Goal: Task Accomplishment & Management: Manage account settings

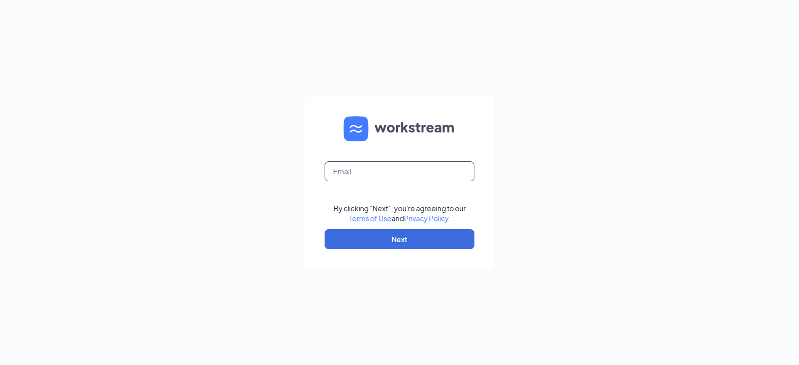
click at [398, 173] on input "text" at bounding box center [400, 171] width 150 height 20
type input "[EMAIL_ADDRESS][DOMAIN_NAME]"
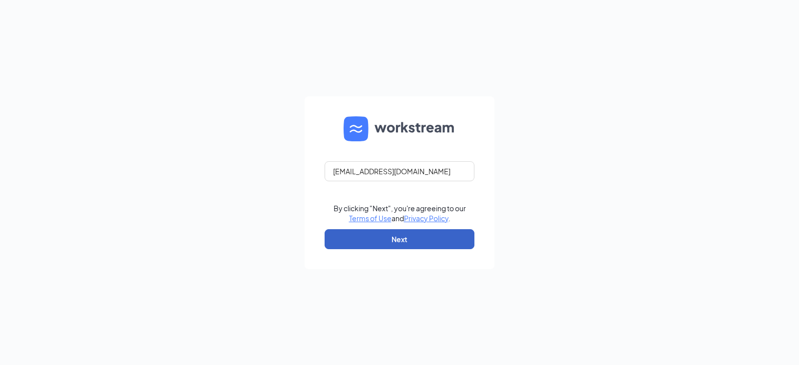
click at [390, 234] on button "Next" at bounding box center [400, 239] width 150 height 20
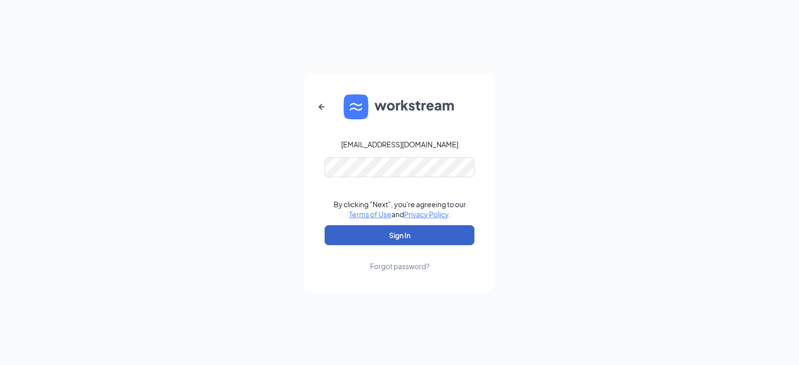
click at [393, 238] on button "Sign In" at bounding box center [400, 235] width 150 height 20
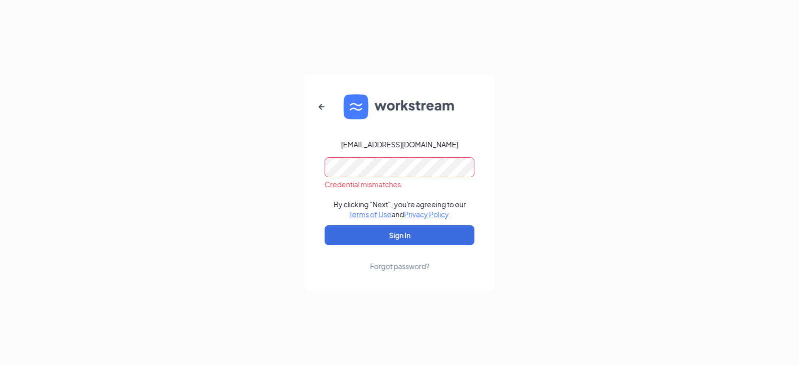
click at [163, 152] on div "mdawdy@arbys-store.com Credential mismatches. By clicking "Next", you're agreei…" at bounding box center [399, 182] width 799 height 365
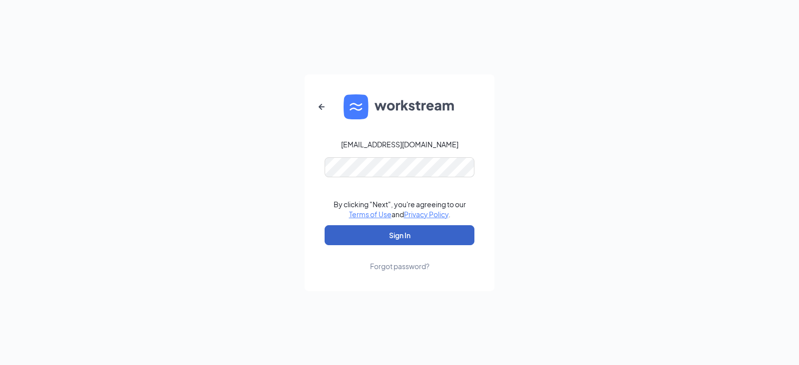
click at [341, 239] on button "Sign In" at bounding box center [400, 235] width 150 height 20
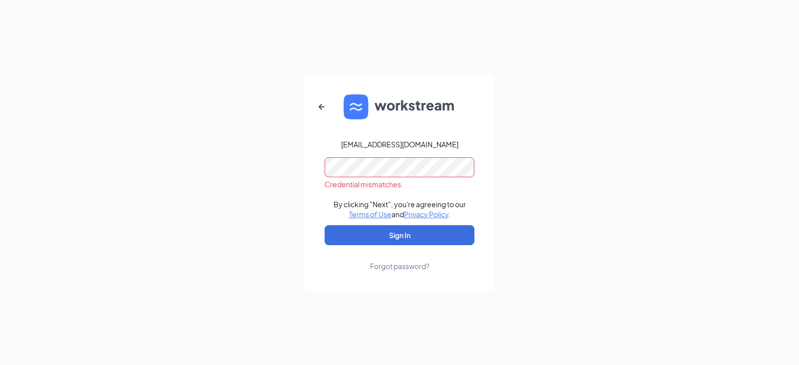
click at [272, 169] on div "mdawdy@arbys-store.com Credential mismatches. By clicking "Next", you're agreei…" at bounding box center [399, 182] width 799 height 365
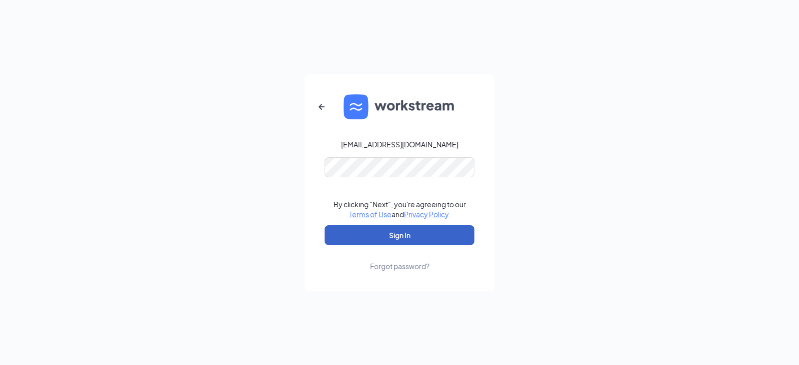
click at [343, 234] on button "Sign In" at bounding box center [400, 235] width 150 height 20
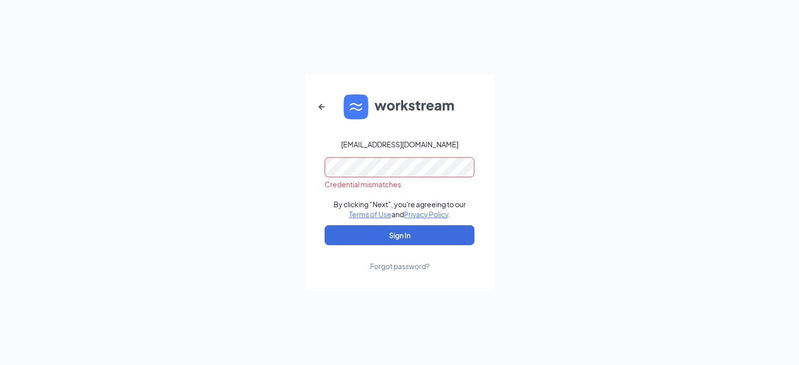
click at [388, 266] on div "Forgot password?" at bounding box center [399, 266] width 59 height 10
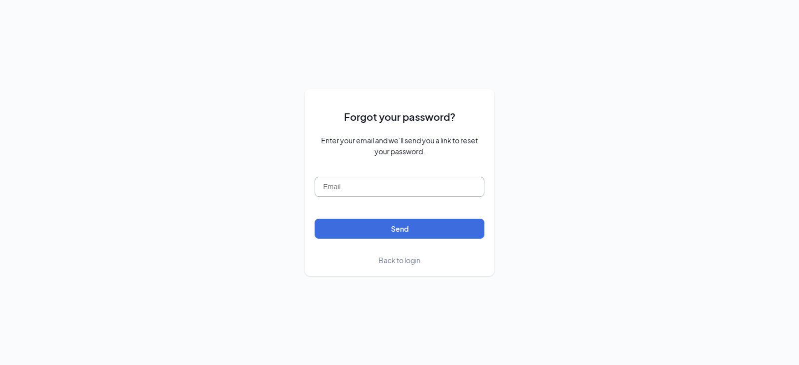
click at [355, 184] on input "text" at bounding box center [400, 187] width 170 height 20
type input "[EMAIL_ADDRESS][DOMAIN_NAME]"
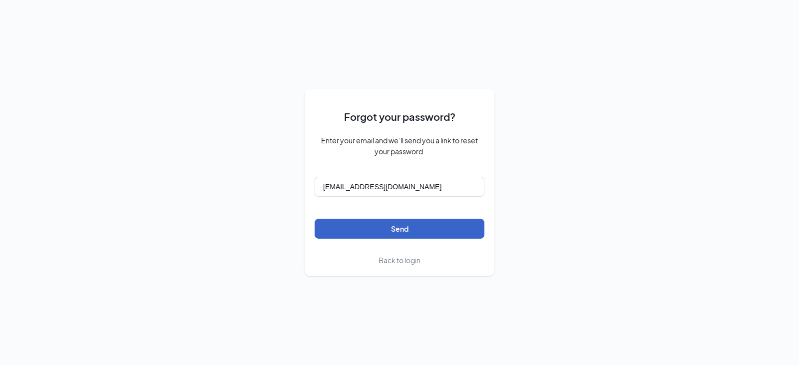
click at [382, 229] on button "Send" at bounding box center [400, 229] width 170 height 20
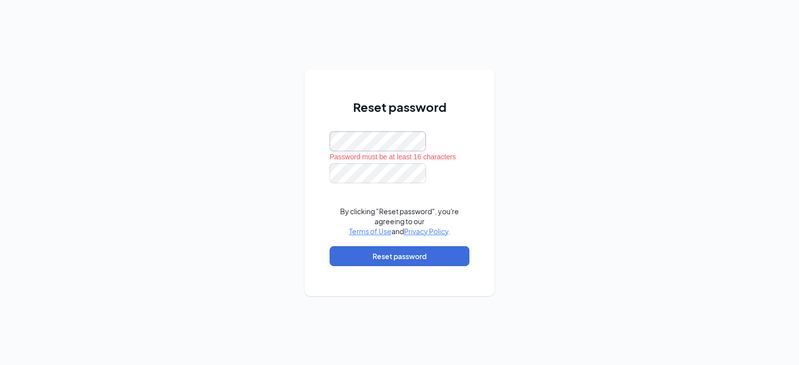
click at [312, 126] on div "Reset password Password must be at least 16 characters By clicking "Reset passw…" at bounding box center [400, 182] width 190 height 227
click at [340, 255] on button "Reset password" at bounding box center [400, 256] width 140 height 20
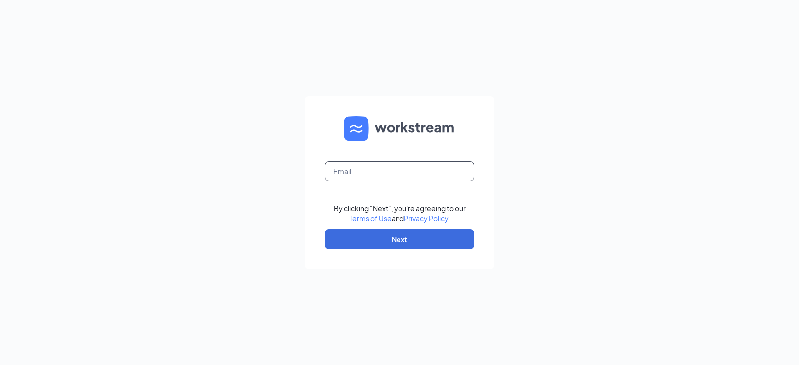
click at [373, 173] on input "text" at bounding box center [400, 171] width 150 height 20
type input "[EMAIL_ADDRESS][DOMAIN_NAME]"
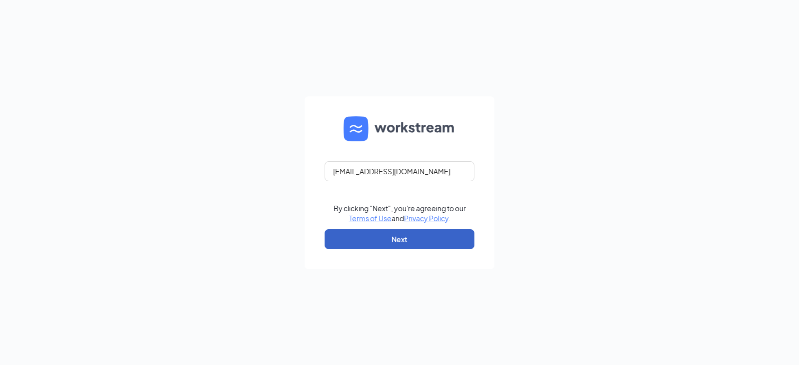
click at [372, 240] on button "Next" at bounding box center [400, 239] width 150 height 20
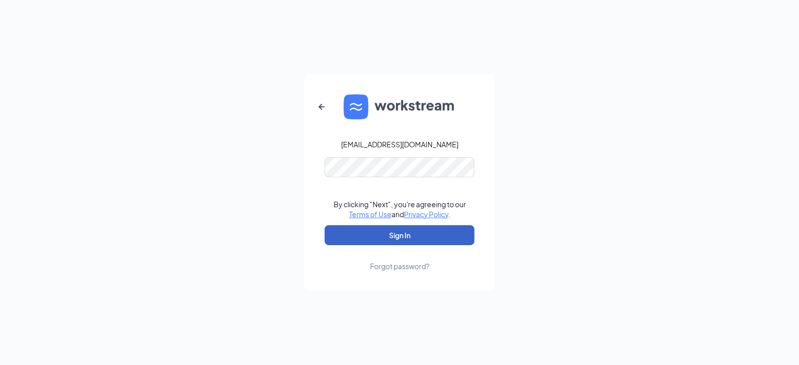
click at [408, 233] on button "Sign In" at bounding box center [400, 235] width 150 height 20
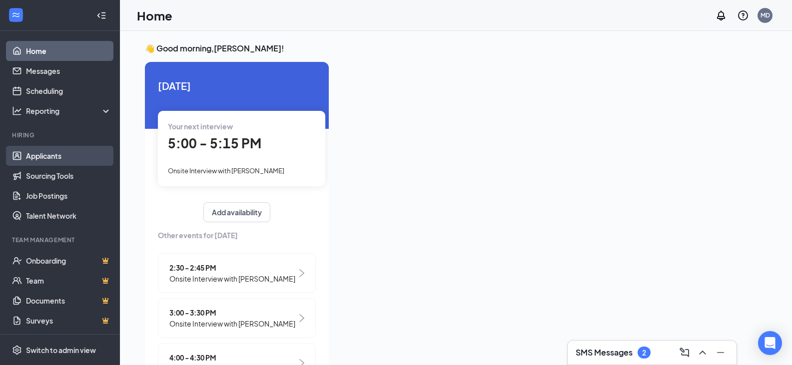
click at [39, 158] on link "Applicants" at bounding box center [68, 156] width 85 height 20
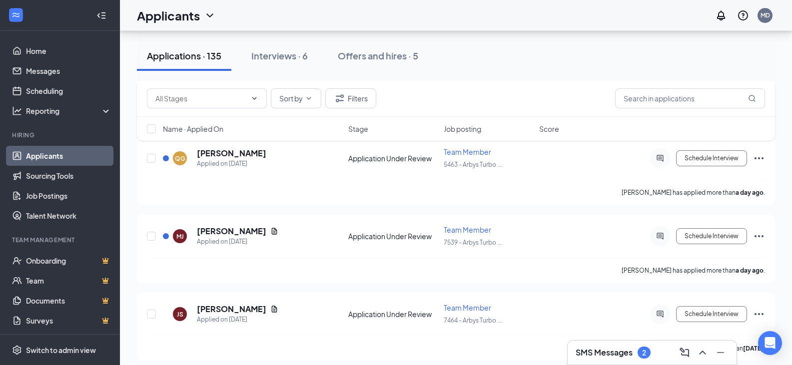
scroll to position [350, 0]
click at [677, 98] on input "text" at bounding box center [690, 98] width 150 height 20
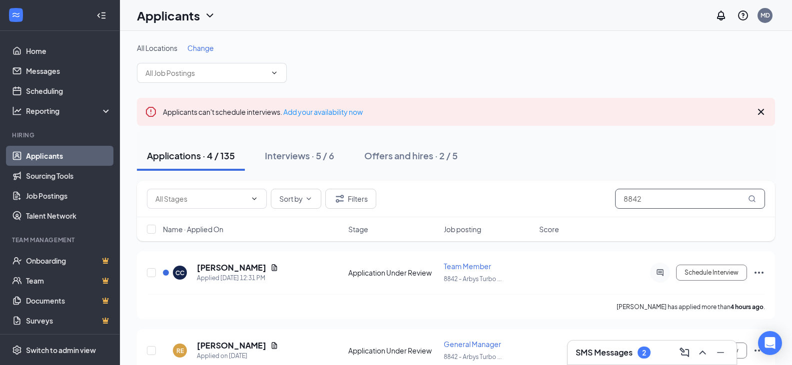
type input "8842"
click at [612, 349] on h3 "SMS Messages" at bounding box center [604, 352] width 57 height 11
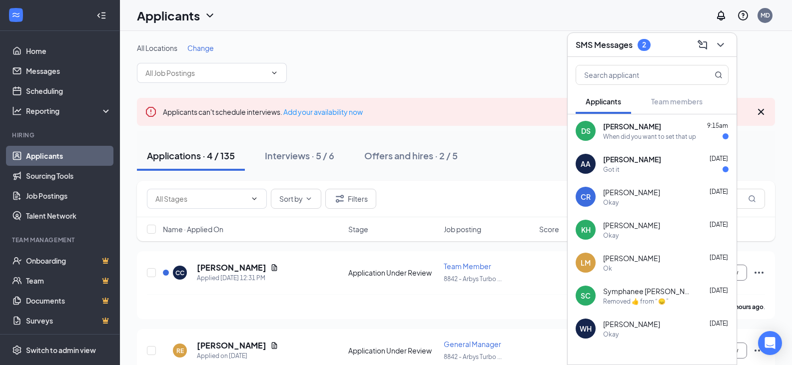
click at [499, 65] on div "All Locations Change" at bounding box center [456, 63] width 638 height 40
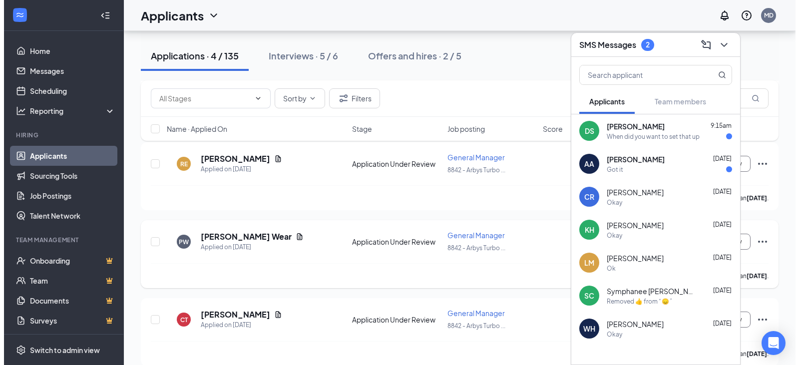
scroll to position [200, 0]
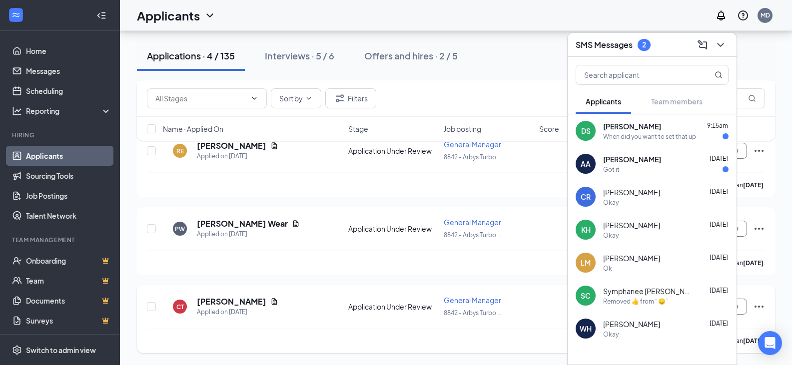
click at [263, 302] on h5 "[PERSON_NAME]" at bounding box center [231, 301] width 69 height 11
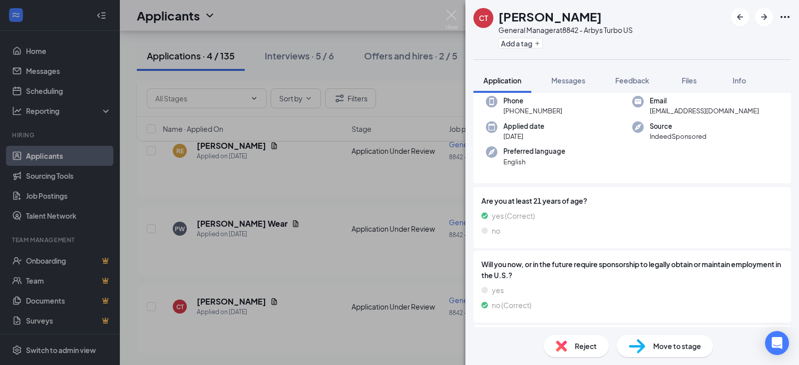
scroll to position [167, 0]
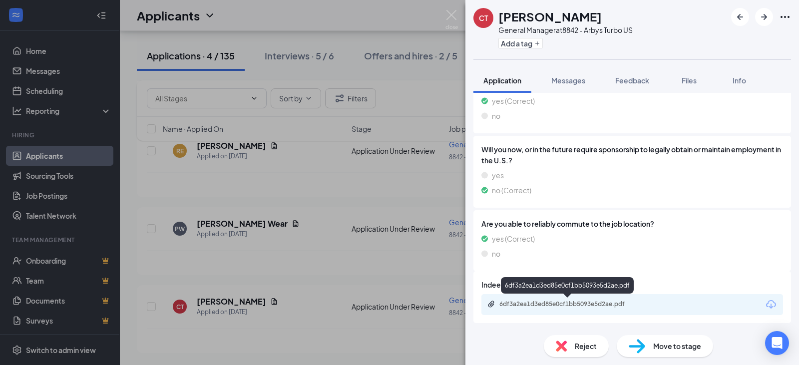
click at [534, 301] on div "6df3a2ea1d3ed85e0cf1bb5093e5d2ae.pdf" at bounding box center [570, 304] width 140 height 8
